Goal: Information Seeking & Learning: Understand process/instructions

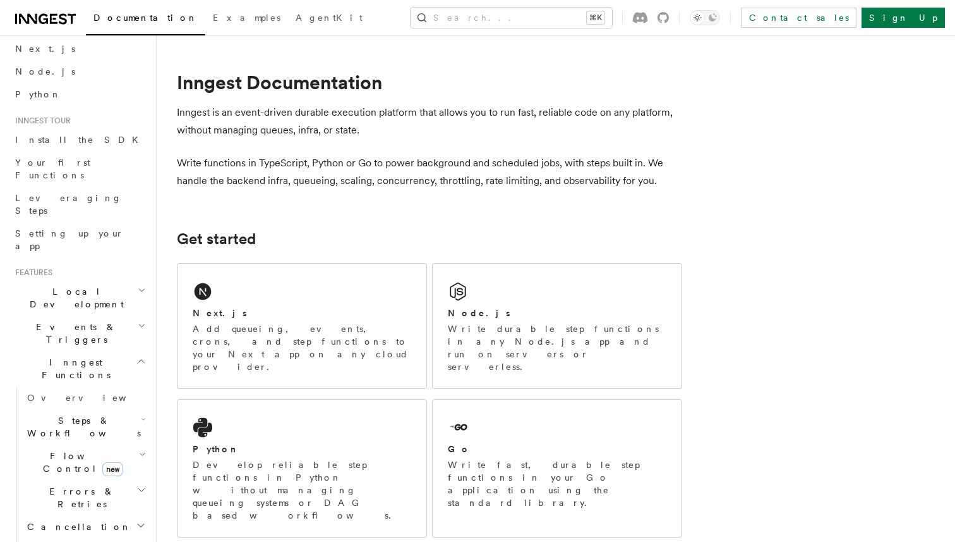
scroll to position [97, 0]
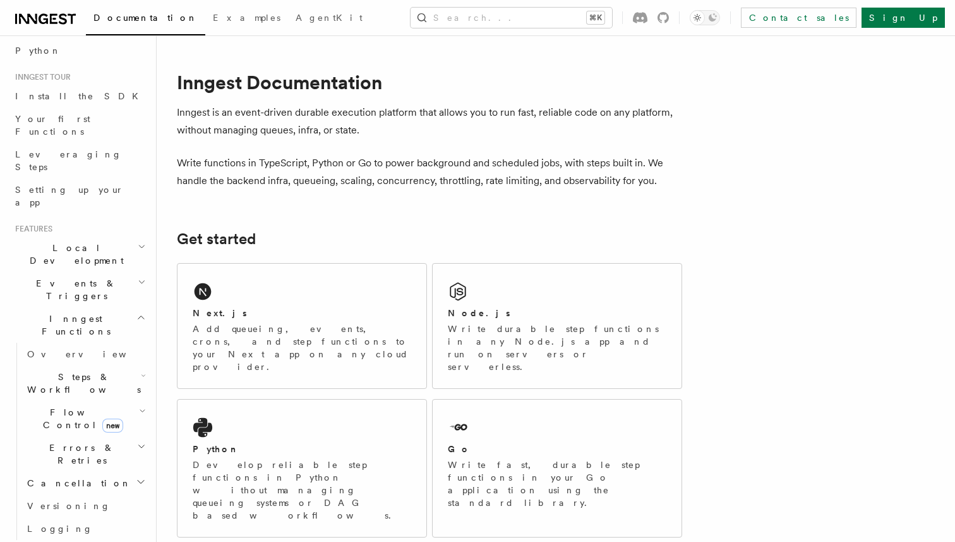
click at [82, 370] on span "Steps & Workflows" at bounding box center [81, 382] width 119 height 25
click at [70, 430] on span "Function steps" at bounding box center [87, 435] width 97 height 10
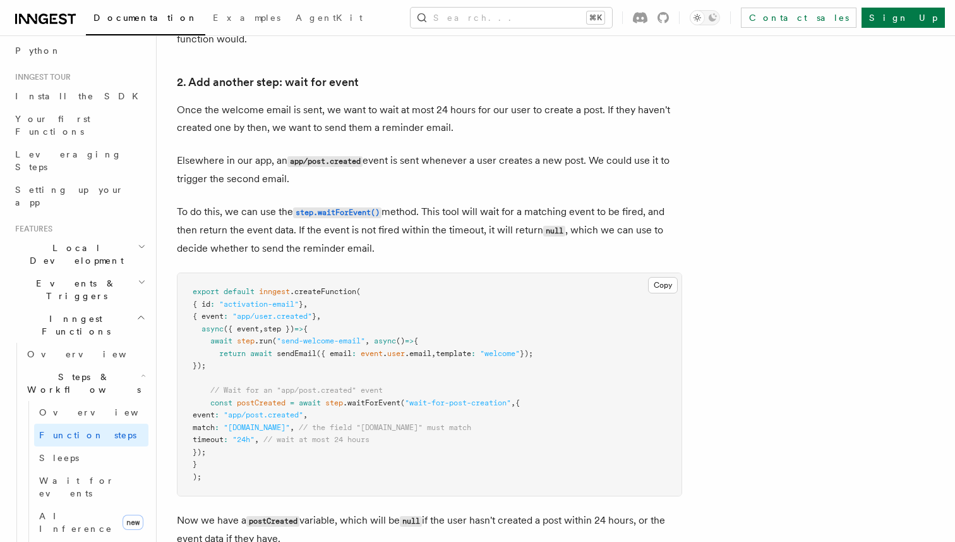
scroll to position [1222, 0]
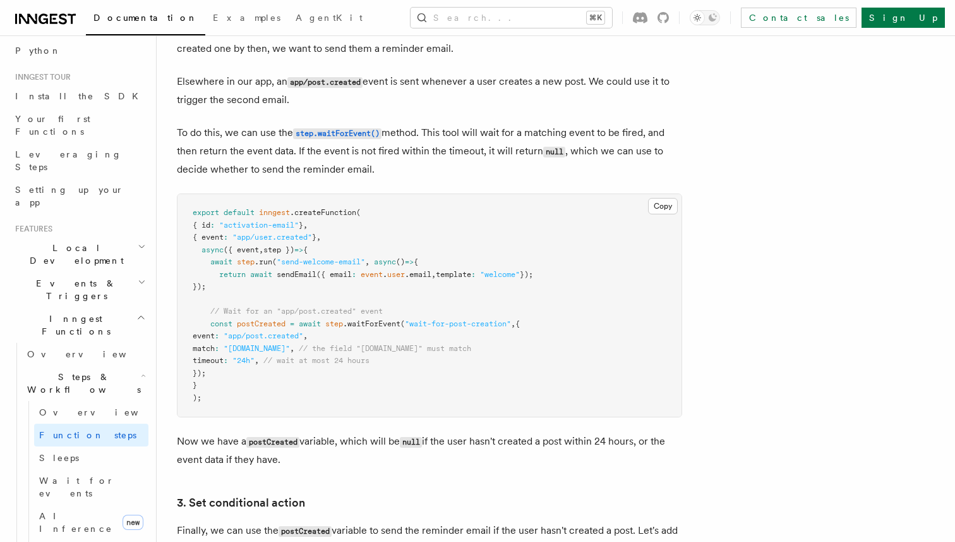
drag, startPoint x: 210, startPoint y: 262, endPoint x: 228, endPoint y: 282, distance: 27.8
click at [228, 283] on pre "export default inngest .createFunction ( { id : "activation-email" } , { event …" at bounding box center [430, 305] width 504 height 222
copy code "await step .run ( "send-welcome-email" , async () => { return await sendEmail (…"
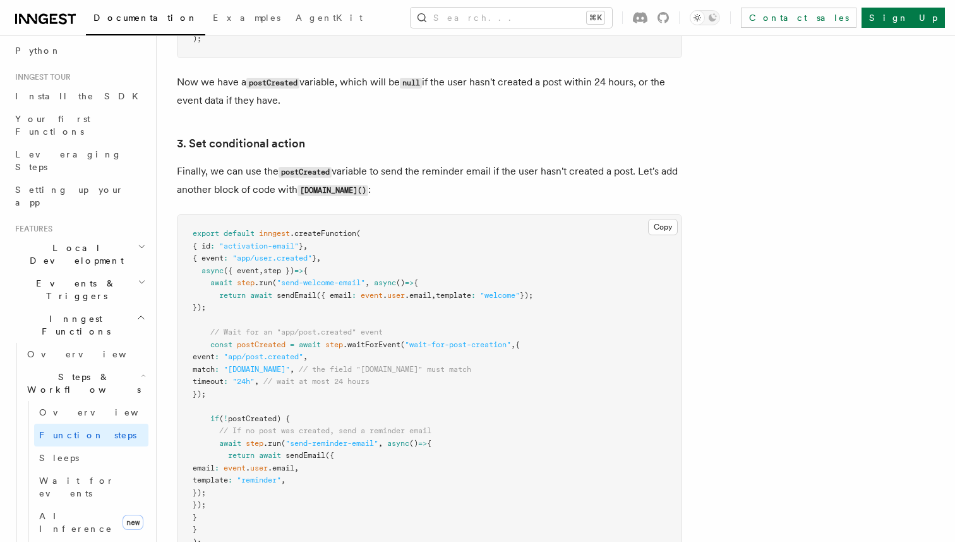
scroll to position [1597, 0]
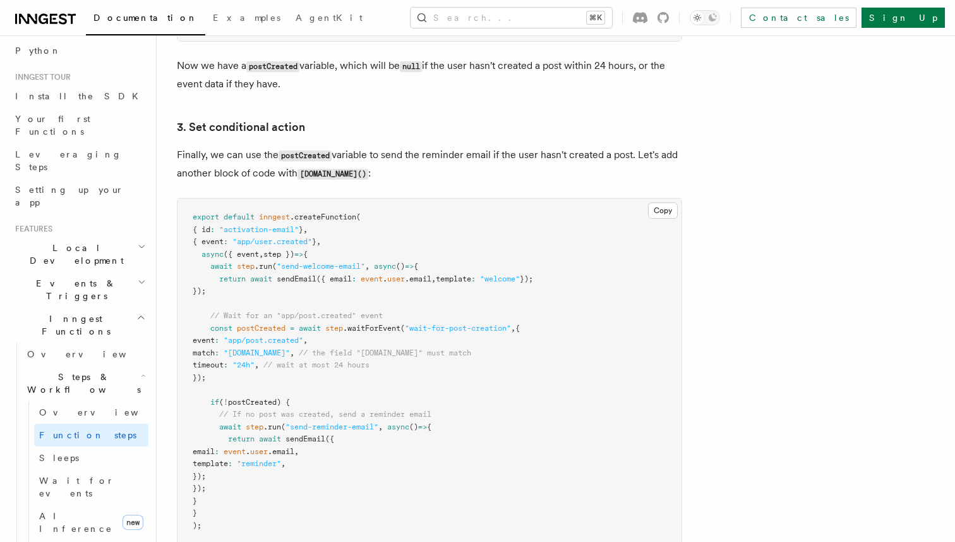
click at [85, 241] on span "Local Development" at bounding box center [74, 253] width 128 height 25
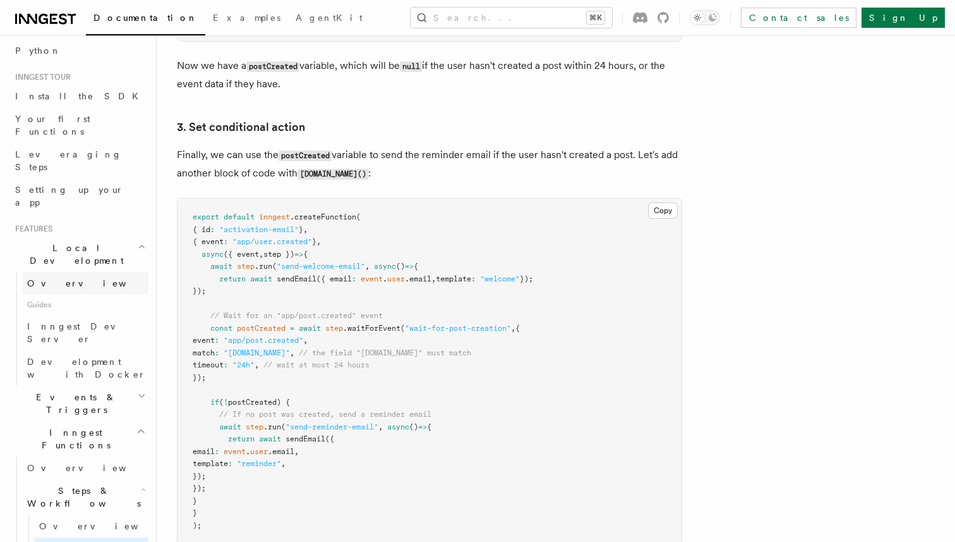
click at [82, 272] on link "Overview" at bounding box center [85, 283] width 126 height 23
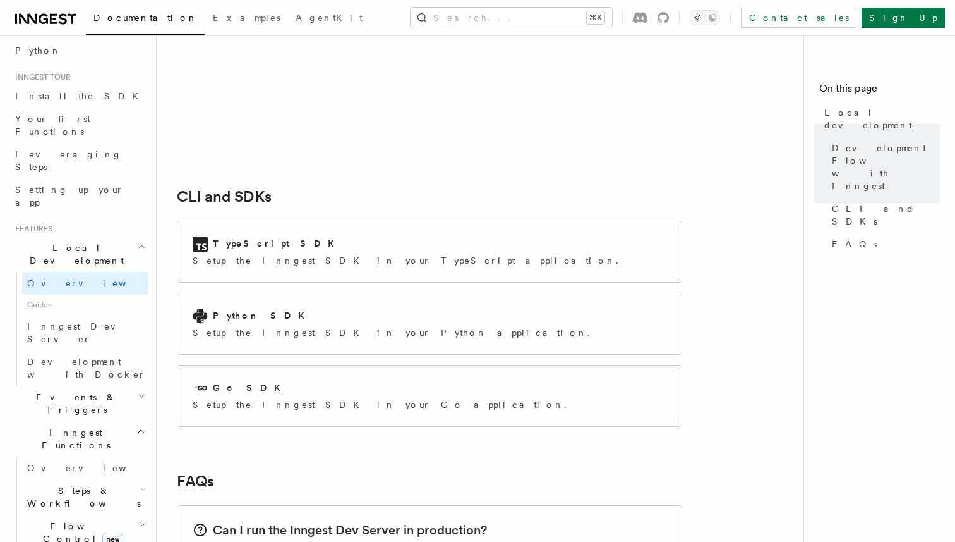
scroll to position [1554, 0]
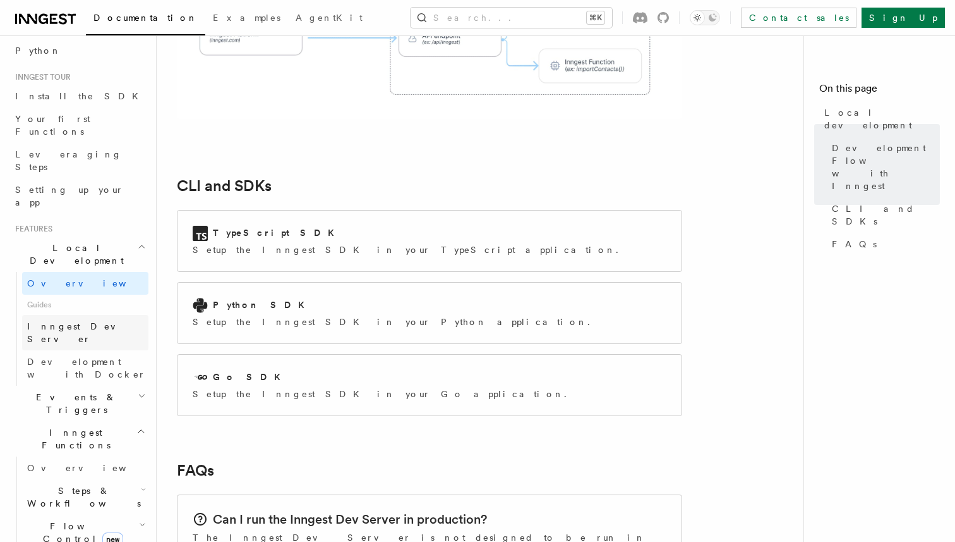
click at [109, 315] on link "Inngest Dev Server" at bounding box center [85, 332] width 126 height 35
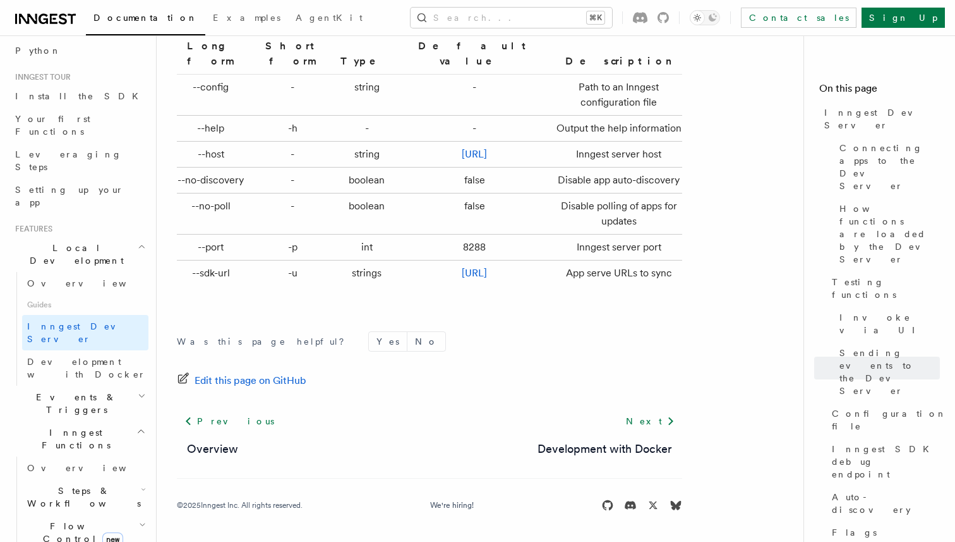
scroll to position [4251, 0]
